Goal: Find specific page/section: Find specific page/section

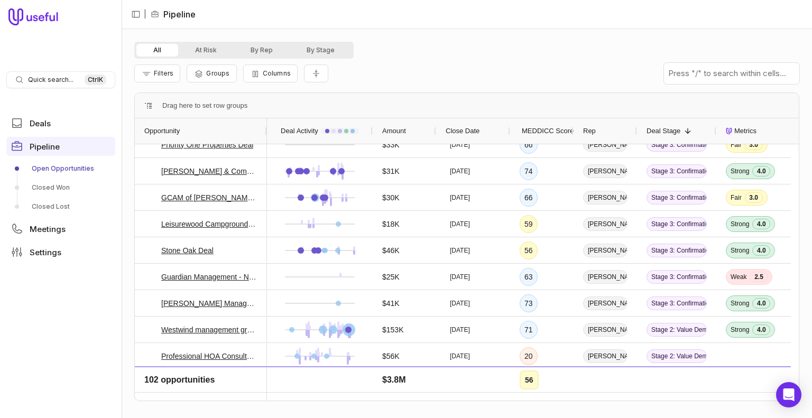
scroll to position [653, 0]
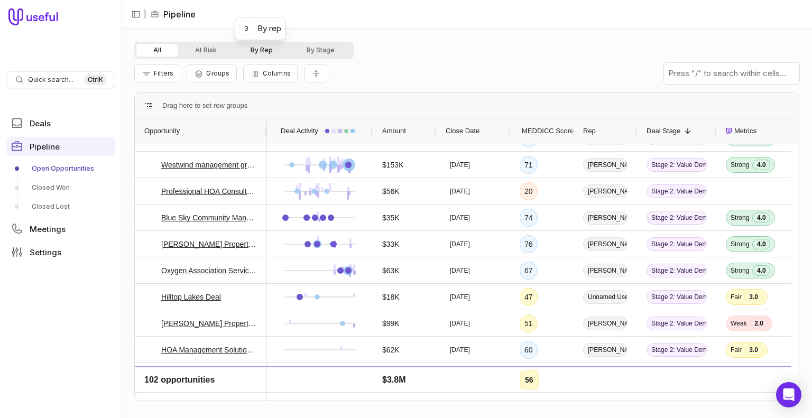
click at [265, 53] on button "By Rep" at bounding box center [262, 50] width 56 height 13
